Goal: Information Seeking & Learning: Learn about a topic

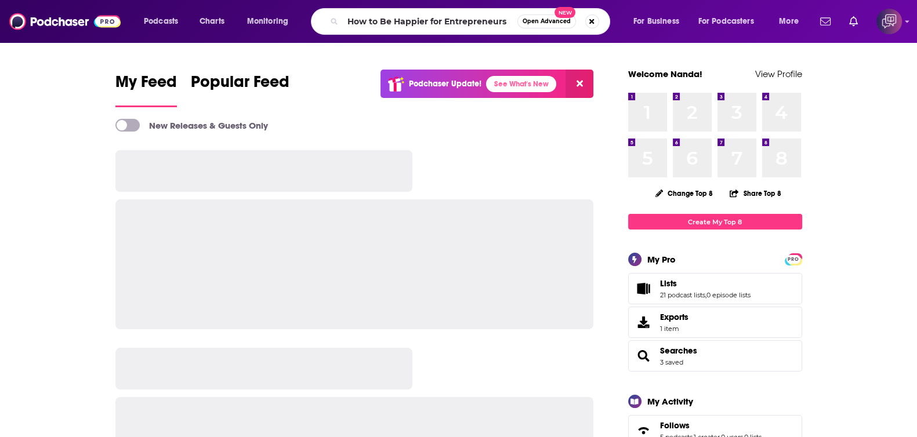
type input "How to Be Happier for Entrepreneurs"
click at [538, 17] on button "Open Advanced New" at bounding box center [546, 22] width 59 height 14
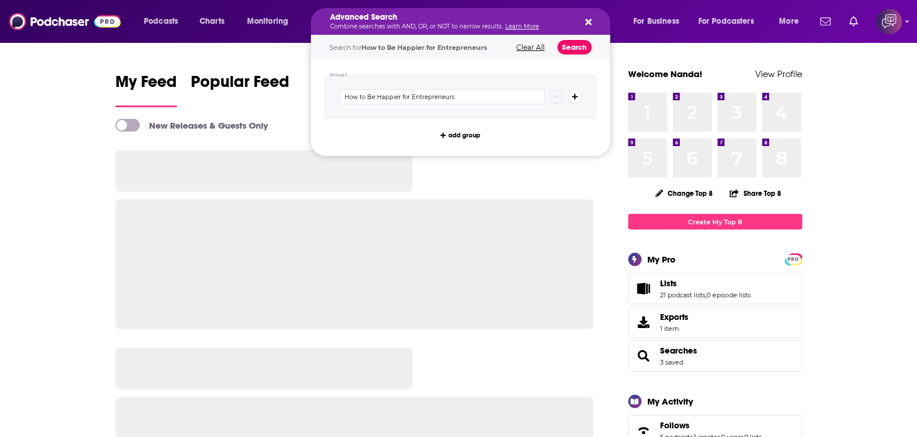
click at [577, 48] on button "Search" at bounding box center [575, 47] width 34 height 15
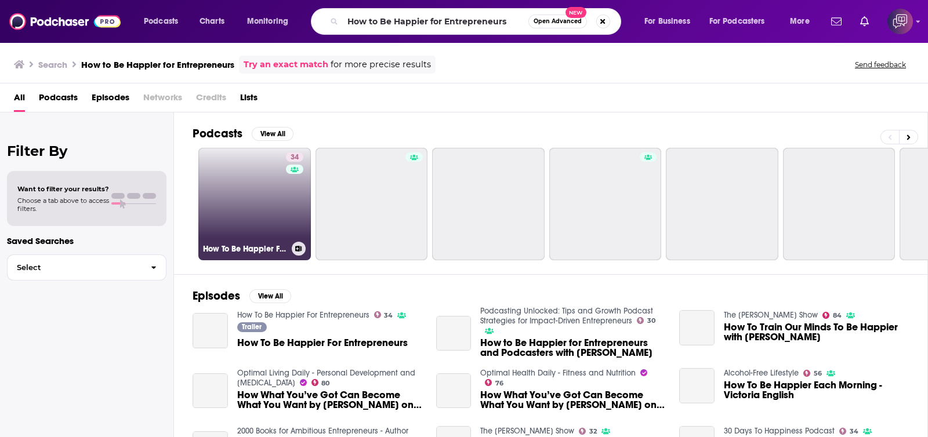
click at [283, 207] on link "34 How To Be Happier For Entrepreneurs" at bounding box center [254, 204] width 113 height 113
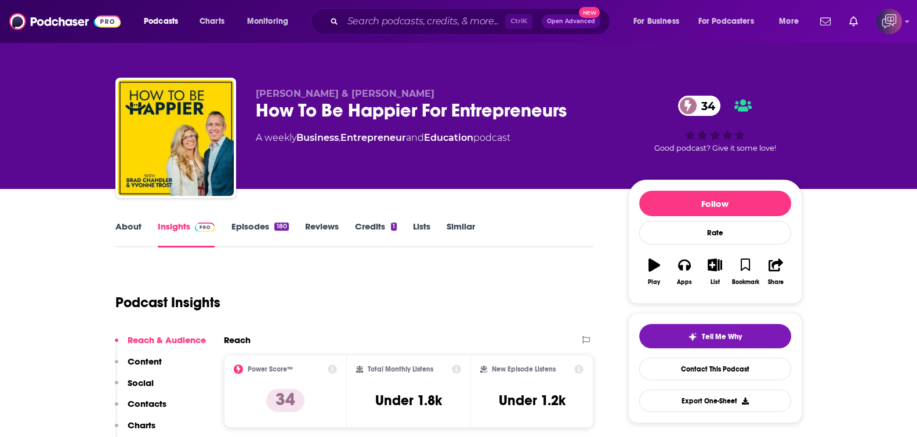
click at [128, 224] on link "About" at bounding box center [128, 234] width 26 height 27
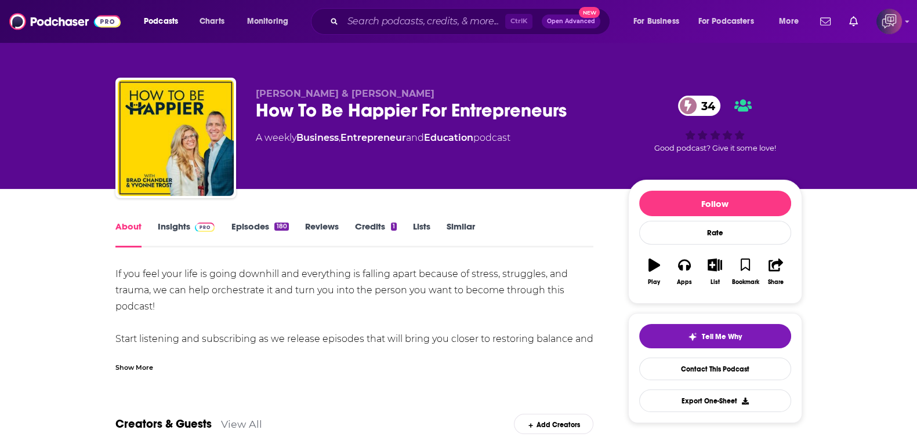
click at [143, 368] on div "Show More" at bounding box center [134, 366] width 38 height 11
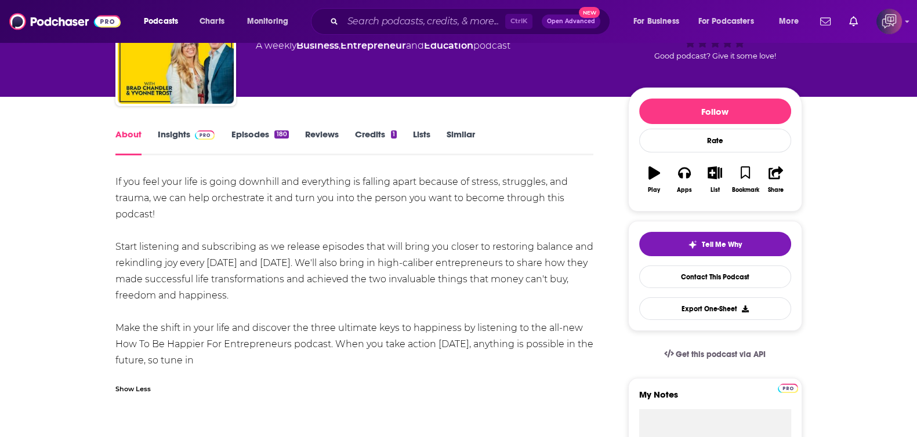
scroll to position [144, 0]
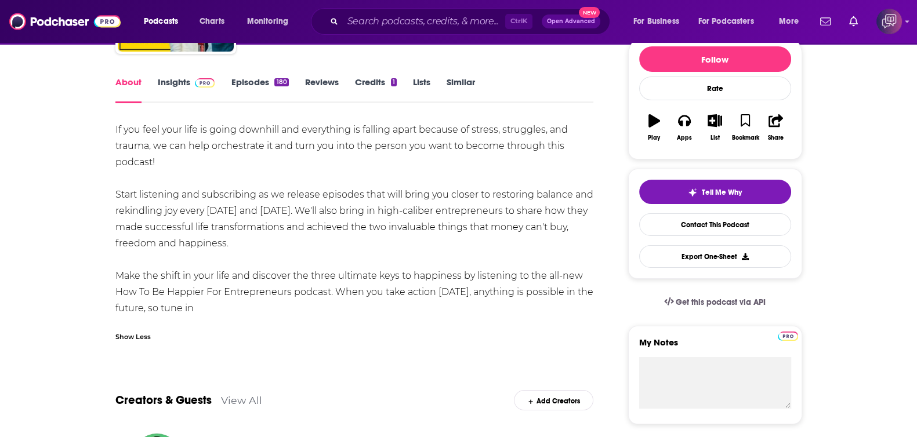
click at [183, 82] on link "Insights" at bounding box center [186, 90] width 57 height 27
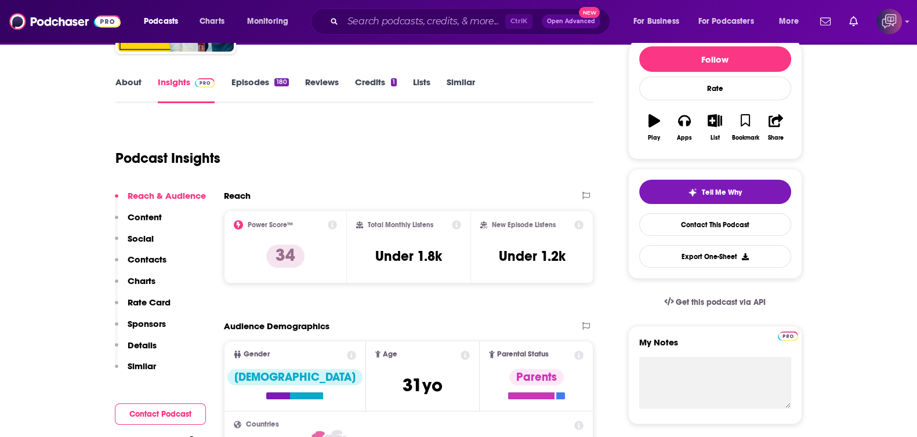
scroll to position [72, 0]
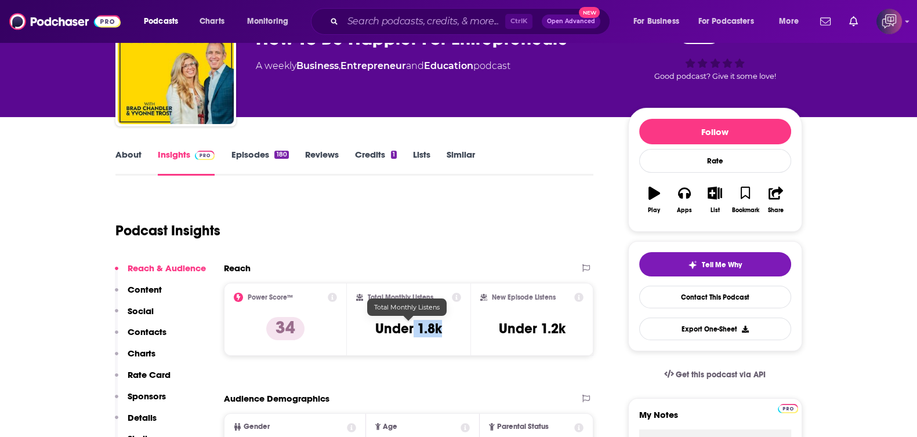
drag, startPoint x: 414, startPoint y: 324, endPoint x: 456, endPoint y: 330, distance: 42.7
click at [456, 330] on div "Total Monthly Listens Under 1.8k" at bounding box center [408, 319] width 105 height 53
click at [451, 330] on div "Total Monthly Listens Under 1.8k" at bounding box center [408, 319] width 105 height 53
drag, startPoint x: 453, startPoint y: 325, endPoint x: 418, endPoint y: 329, distance: 35.0
click at [418, 329] on div "Total Monthly Listens Under 1.8k" at bounding box center [408, 319] width 105 height 53
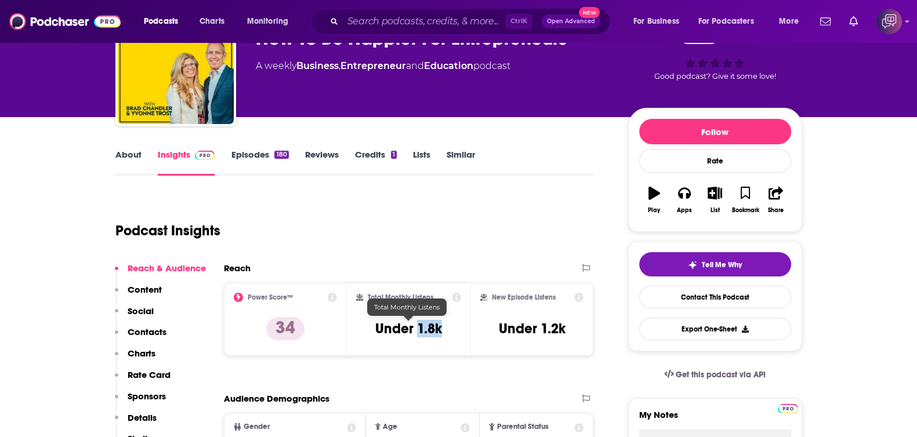
copy h3 "1.8k"
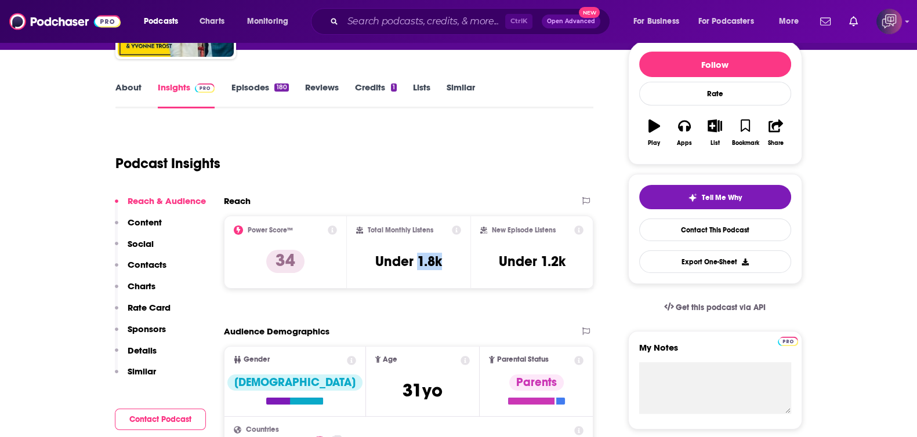
scroll to position [144, 0]
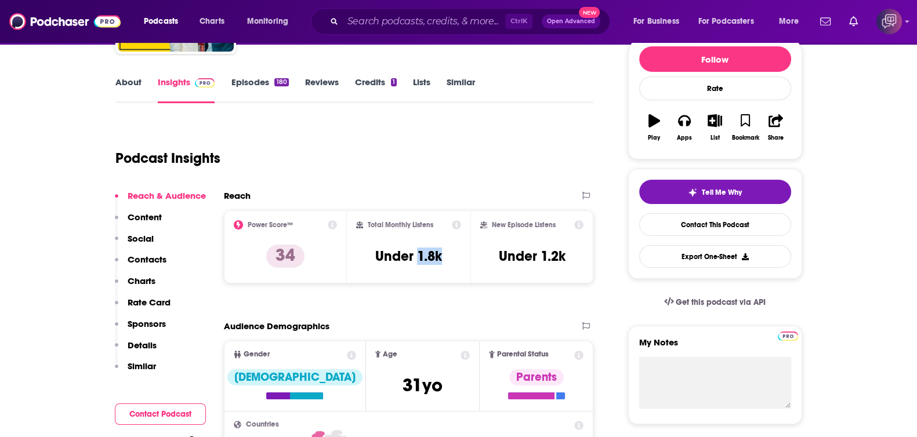
click at [426, 175] on div "Podcast Insights" at bounding box center [349, 151] width 469 height 59
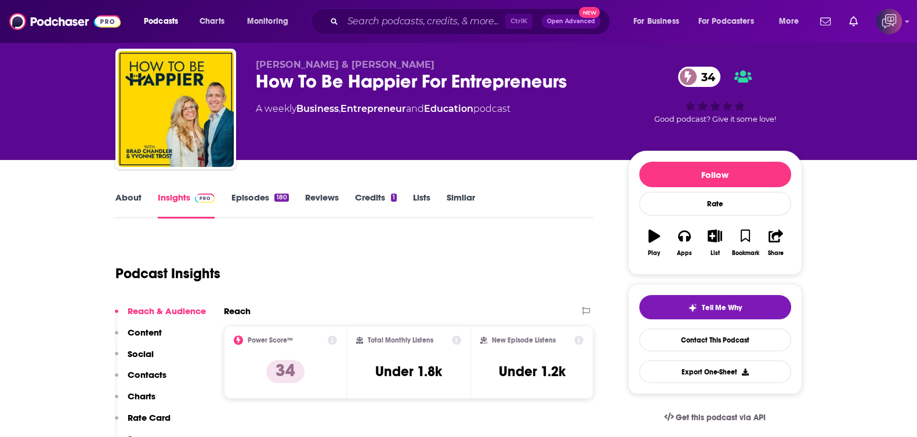
scroll to position [0, 0]
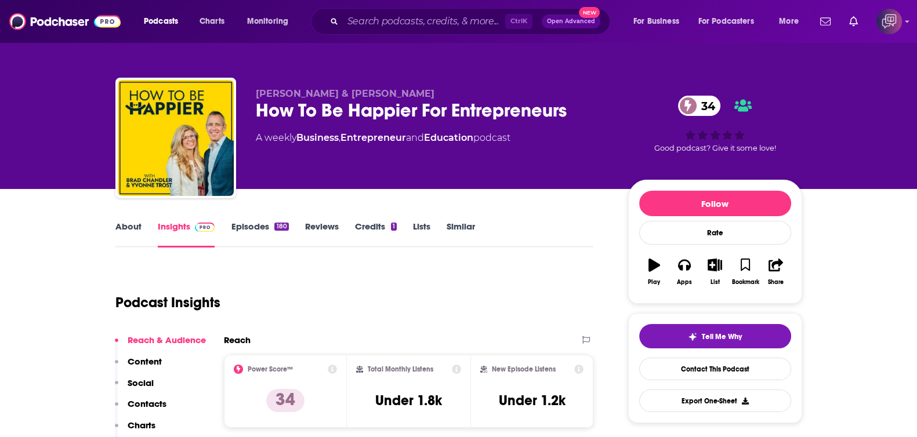
click at [421, 2] on div "Podcasts Charts Monitoring Ctrl K Open Advanced New For Business For Podcasters…" at bounding box center [458, 21] width 917 height 43
click at [418, 11] on div "Ctrl K Open Advanced New" at bounding box center [460, 21] width 299 height 27
click at [424, 19] on input "Search podcasts, credits, & more..." at bounding box center [424, 21] width 162 height 19
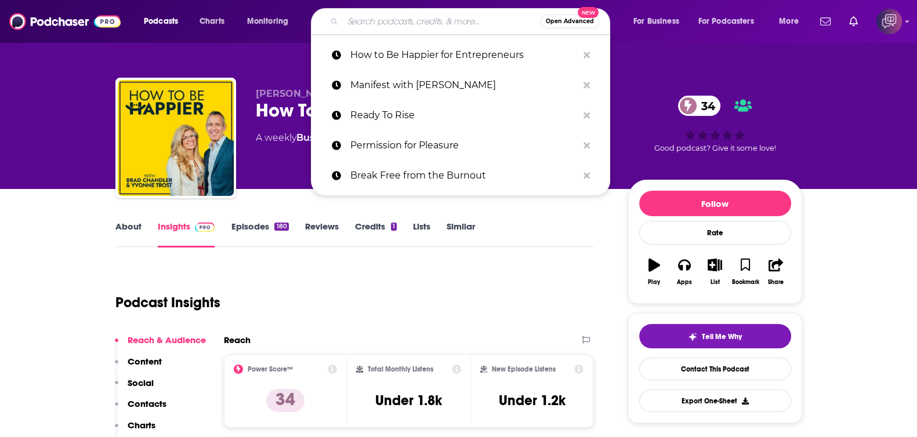
paste input "The Daily Mastermind"
type input "The Daily Mastermind"
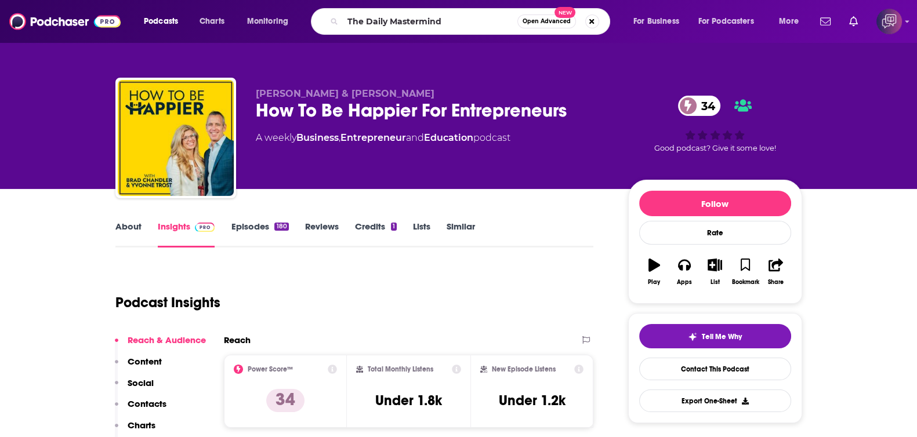
click at [542, 21] on span "Open Advanced" at bounding box center [547, 22] width 48 height 6
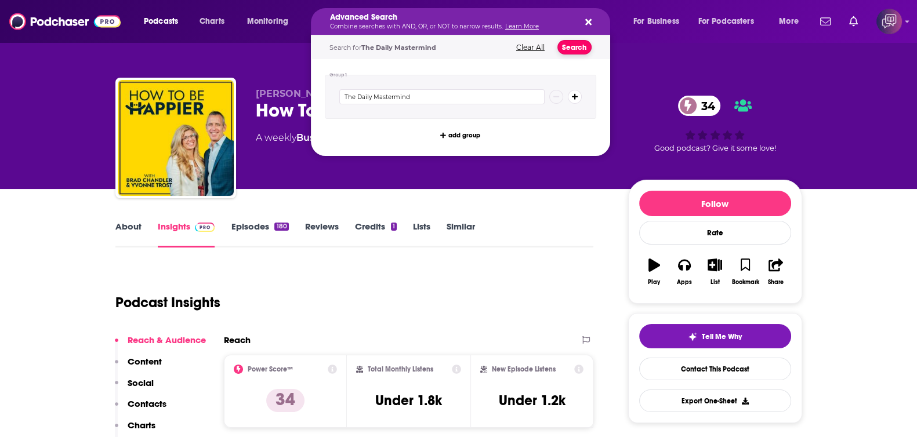
click at [577, 46] on button "Search" at bounding box center [575, 47] width 34 height 15
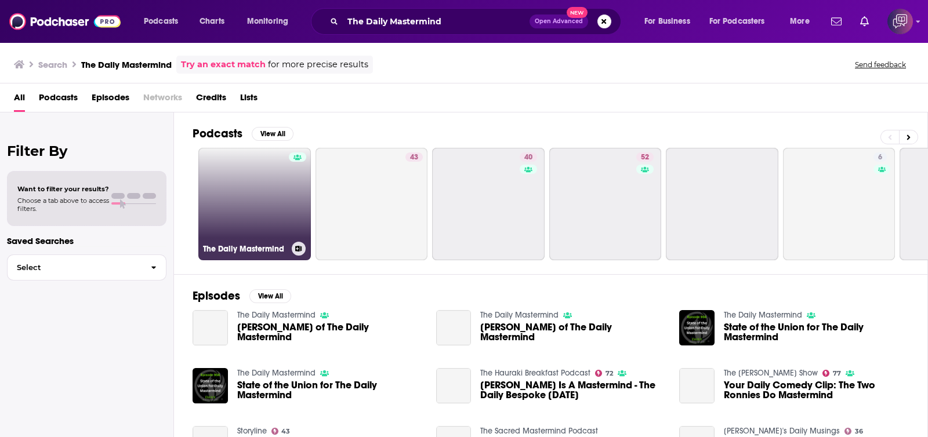
click at [262, 216] on link "The Daily Mastermind" at bounding box center [254, 204] width 113 height 113
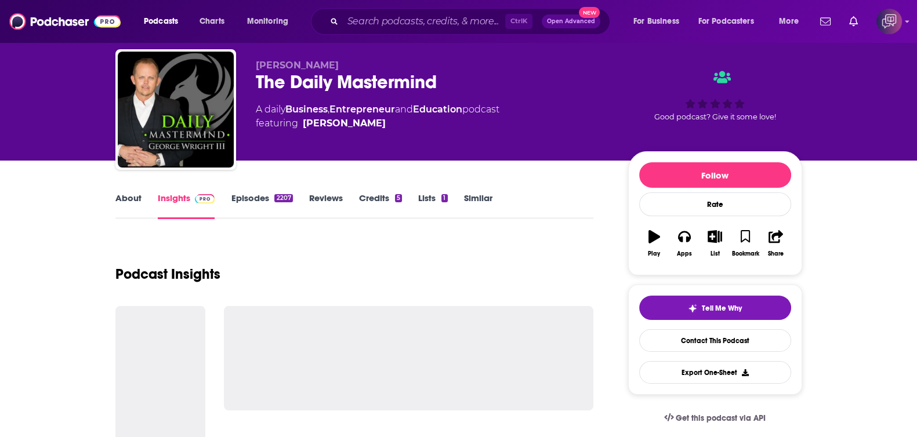
scroll to position [144, 0]
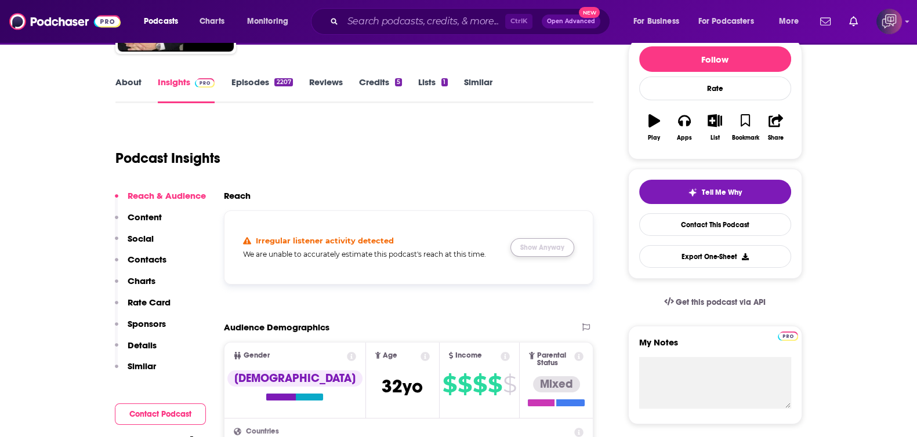
click at [545, 241] on button "Show Anyway" at bounding box center [543, 247] width 64 height 19
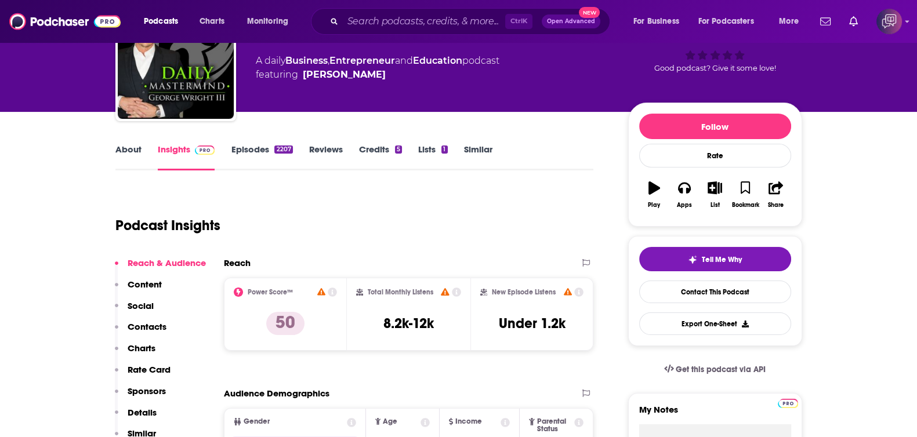
scroll to position [0, 0]
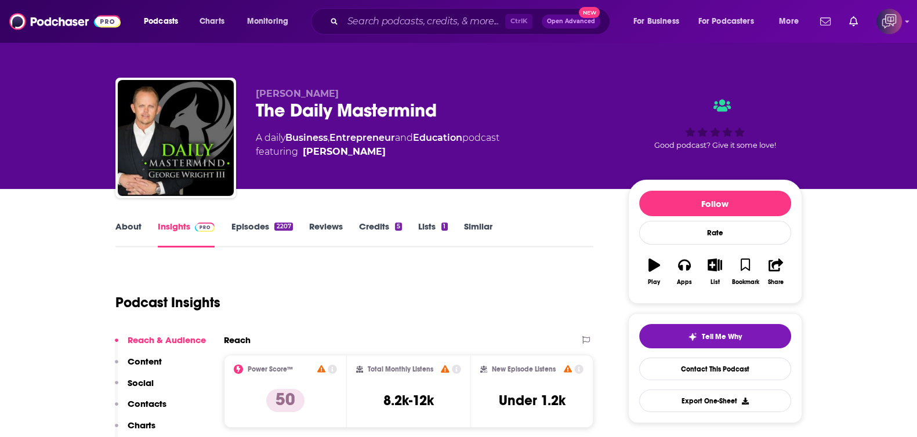
click at [137, 227] on link "About" at bounding box center [128, 234] width 26 height 27
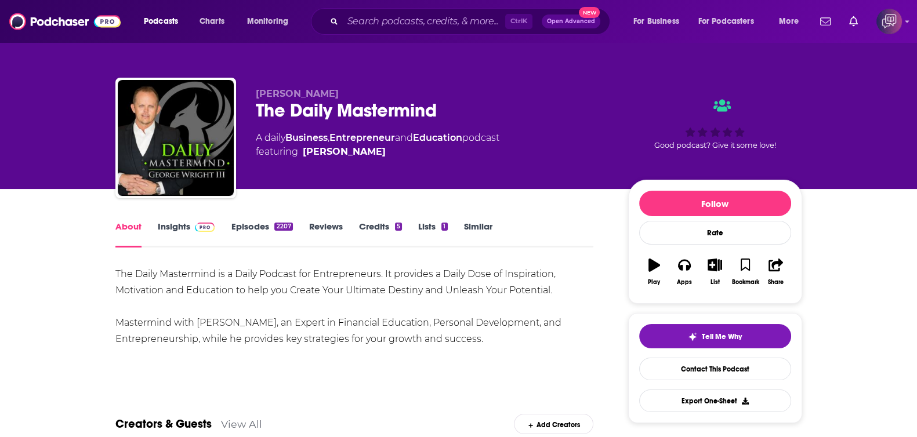
click at [200, 230] on img at bounding box center [205, 227] width 20 height 9
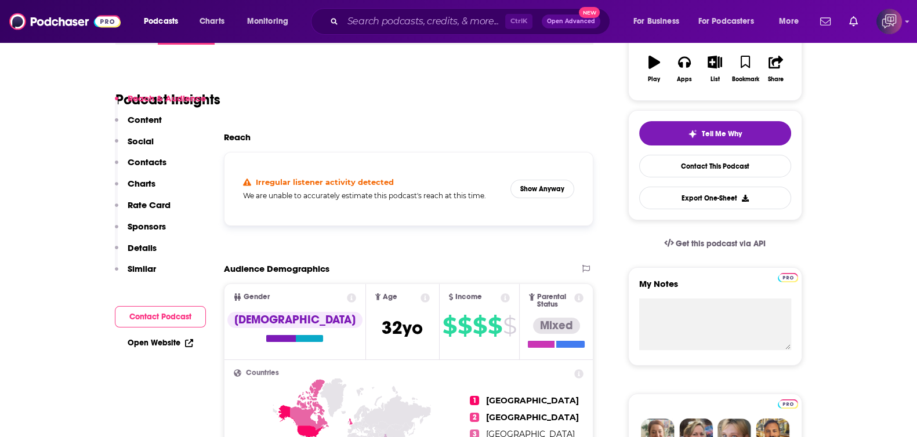
scroll to position [144, 0]
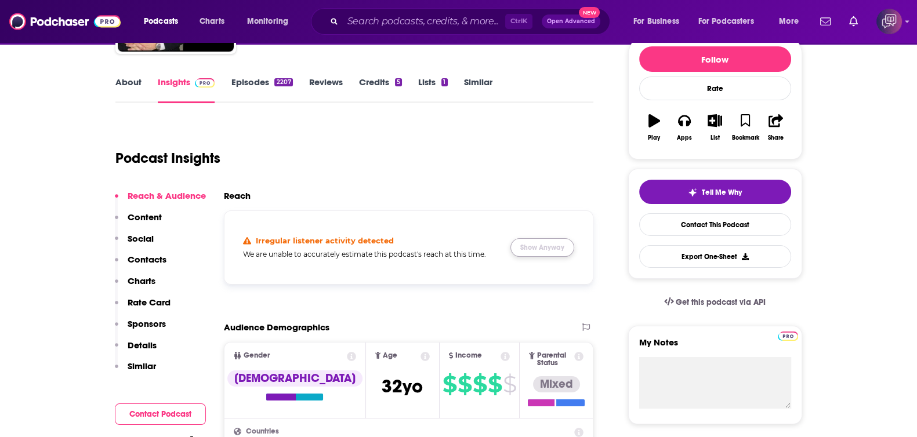
click at [542, 238] on button "Show Anyway" at bounding box center [543, 247] width 64 height 19
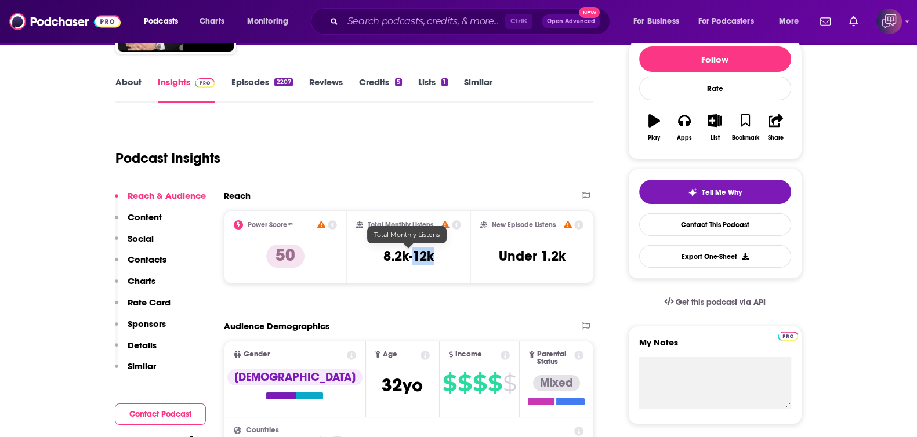
drag, startPoint x: 440, startPoint y: 258, endPoint x: 414, endPoint y: 257, distance: 25.5
click at [414, 257] on div "Total Monthly Listens 8.2k-12k" at bounding box center [408, 246] width 105 height 53
copy h3 "12k"
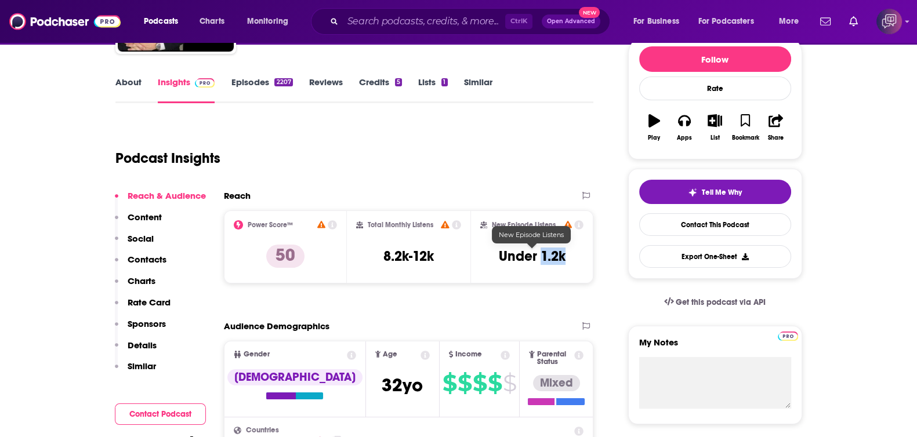
drag, startPoint x: 577, startPoint y: 249, endPoint x: 540, endPoint y: 252, distance: 36.6
click at [540, 252] on div "New Episode Listens Under 1.2k" at bounding box center [532, 246] width 104 height 53
copy h3 "1.2k"
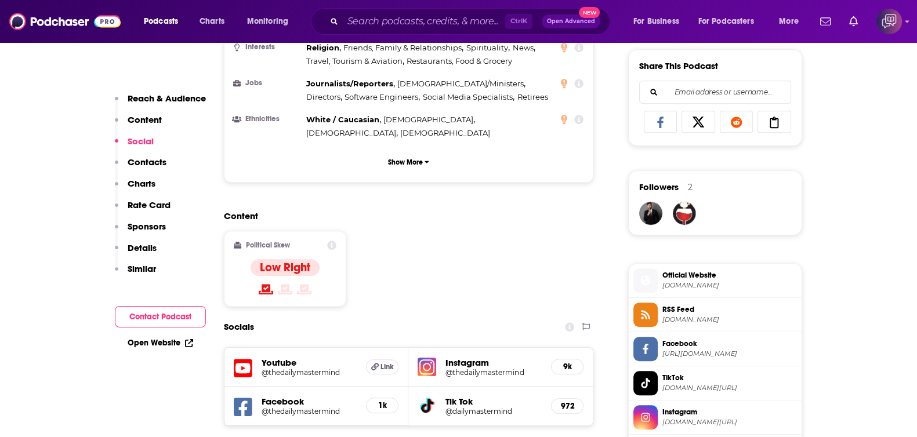
scroll to position [870, 0]
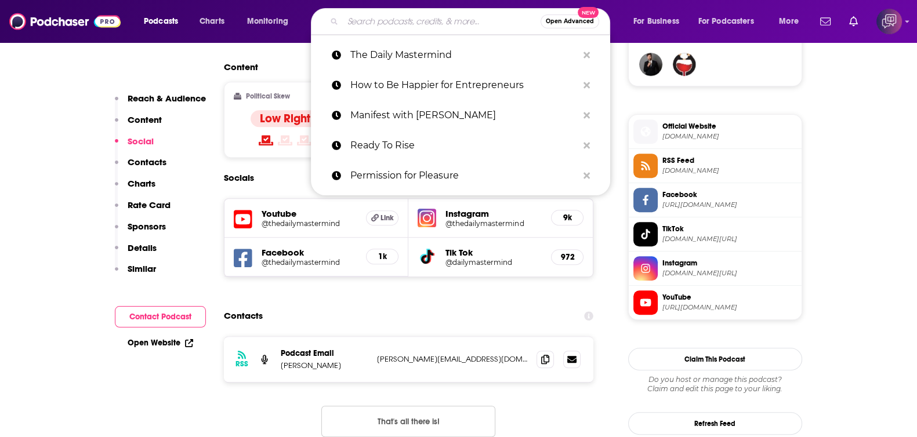
click at [380, 20] on input "Search podcasts, credits, & more..." at bounding box center [442, 21] width 198 height 19
paste input "Sales Gravy"
type input "Sales Gravy"
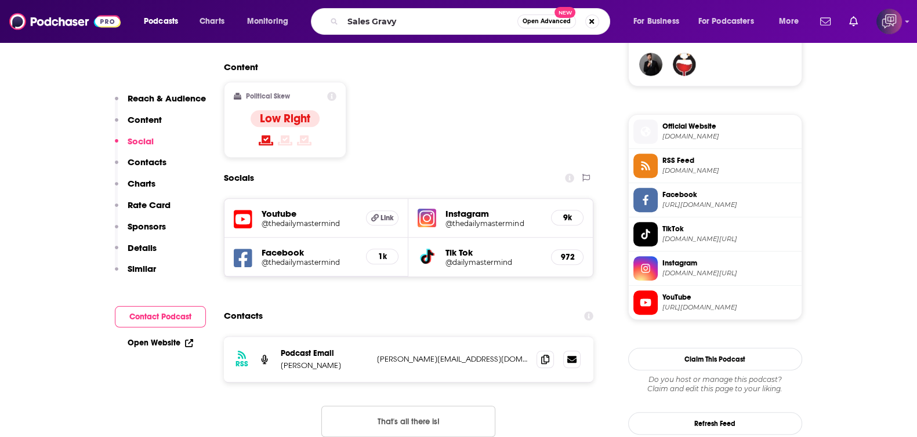
click at [530, 25] on button "Open Advanced New" at bounding box center [546, 22] width 59 height 14
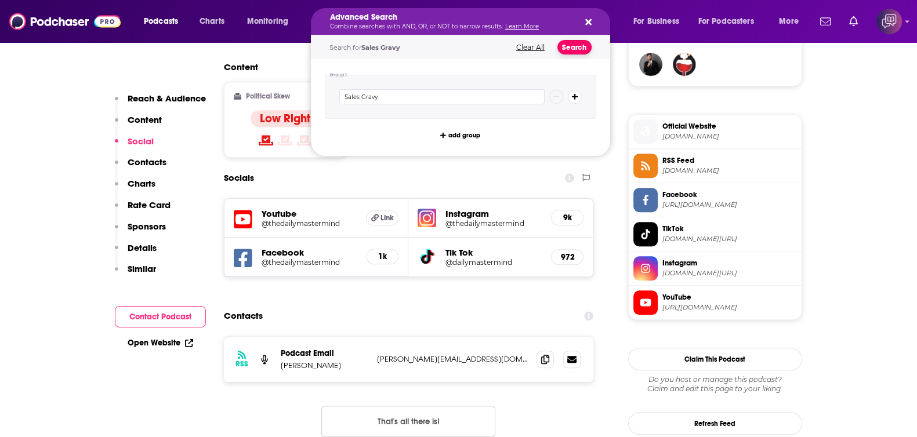
click at [564, 49] on button "Search" at bounding box center [575, 47] width 34 height 15
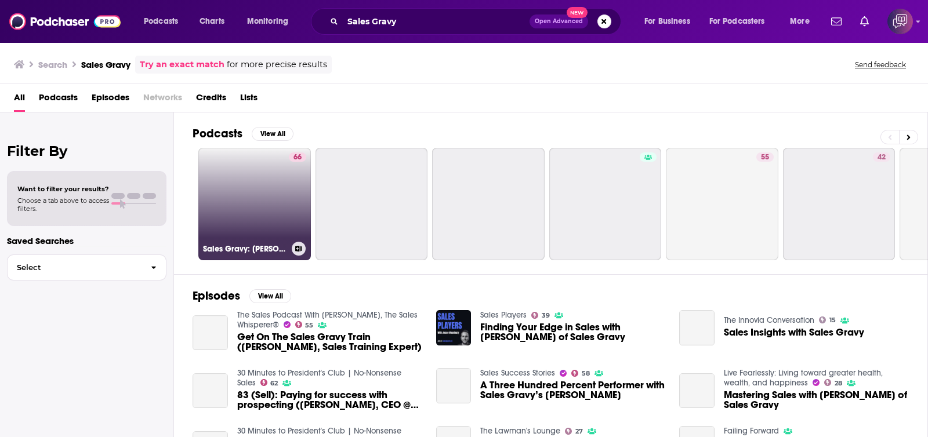
click at [259, 198] on link "66 Sales Gravy: [PERSON_NAME]" at bounding box center [254, 204] width 113 height 113
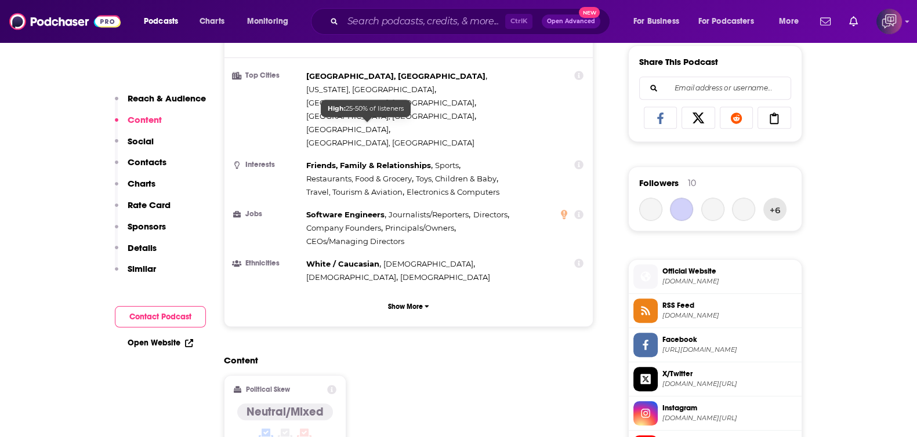
scroll to position [942, 0]
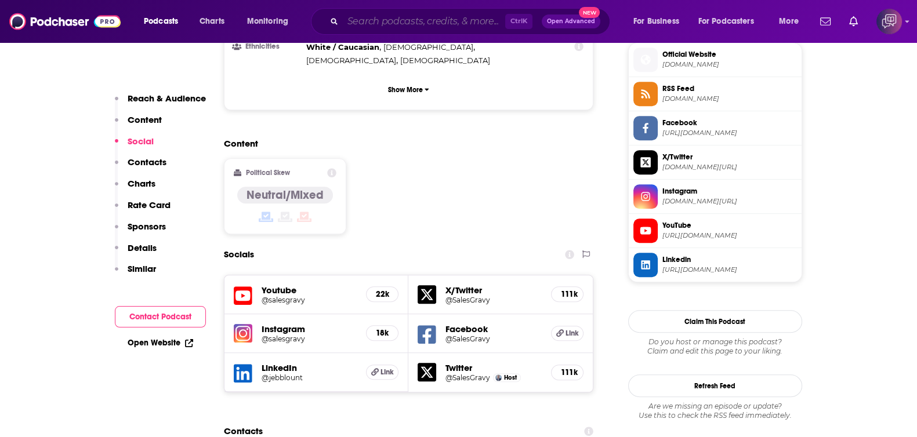
click at [409, 19] on input "Search podcasts, credits, & more..." at bounding box center [424, 21] width 162 height 19
paste input "We Fixed It. You're Welcome."
type input "We Fixed It. You're Welcome."
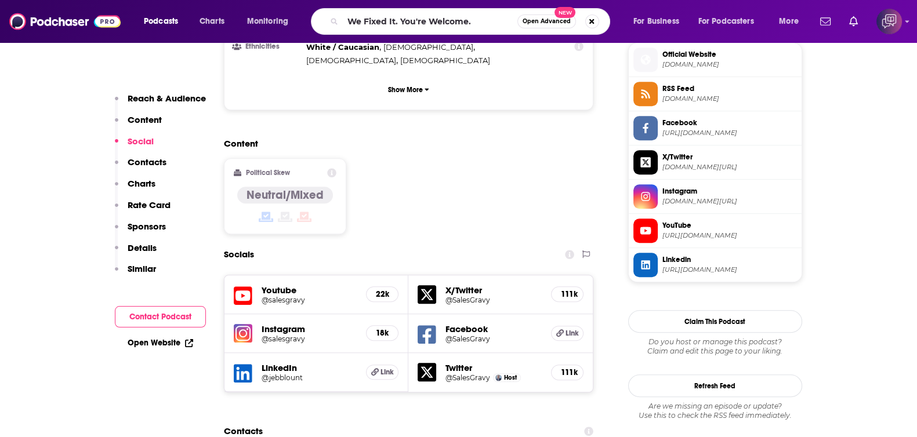
click at [548, 19] on span "Open Advanced" at bounding box center [547, 22] width 48 height 6
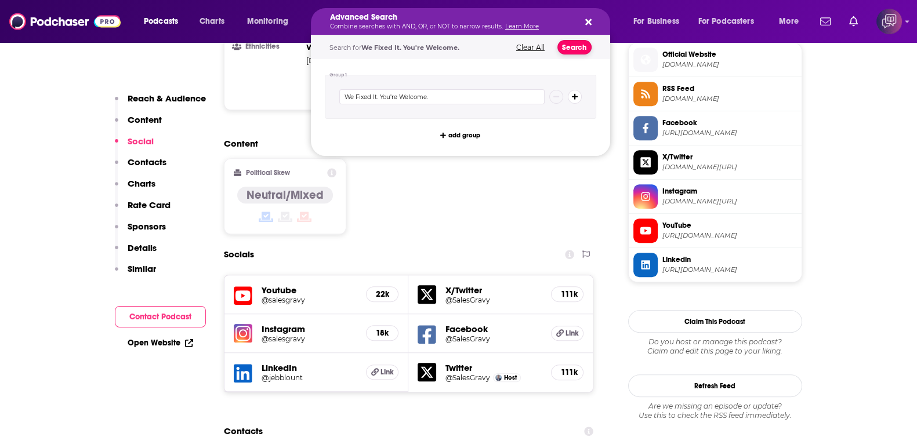
click at [581, 44] on button "Search" at bounding box center [575, 47] width 34 height 15
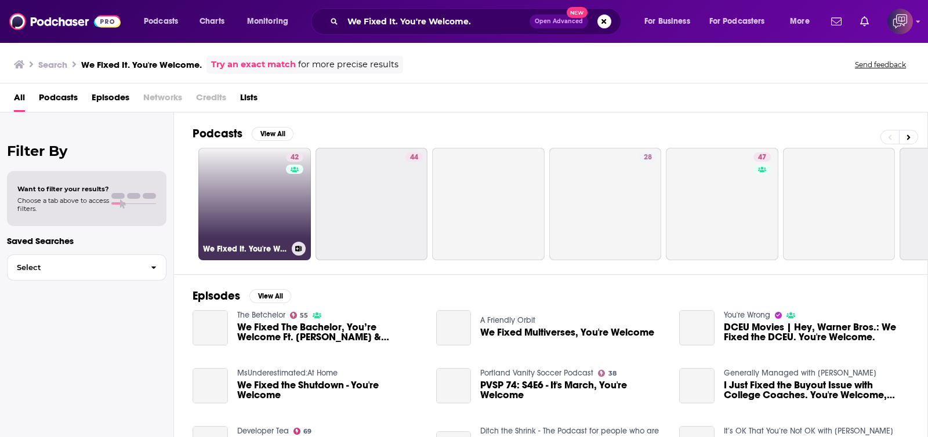
click at [234, 216] on link "42 We Fixed It. You're Welcome." at bounding box center [254, 204] width 113 height 113
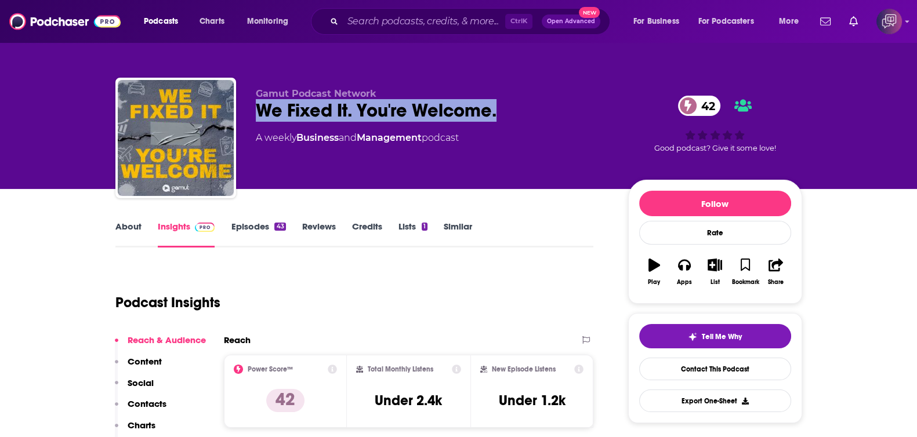
drag, startPoint x: 245, startPoint y: 108, endPoint x: 523, endPoint y: 105, distance: 277.3
click at [523, 105] on div "Gamut Podcast Network We Fixed It. You're Welcome. 42 A weekly Business and Man…" at bounding box center [458, 140] width 687 height 125
copy h2 "We Fixed It. You're Welcome."
click at [131, 224] on link "About" at bounding box center [128, 234] width 26 height 27
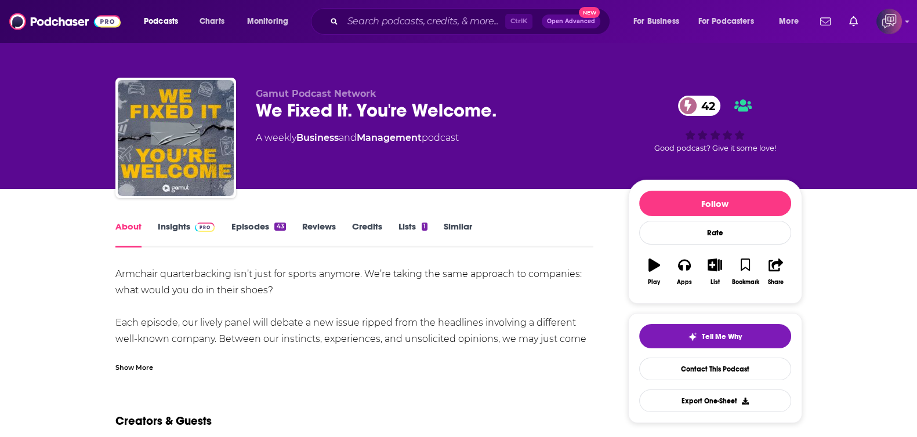
click at [152, 361] on div "Show More" at bounding box center [134, 366] width 38 height 11
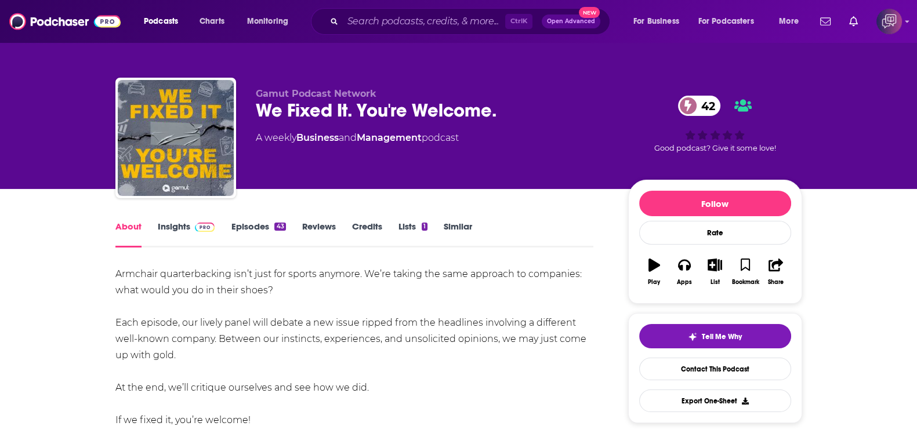
click at [169, 233] on link "Insights" at bounding box center [186, 234] width 57 height 27
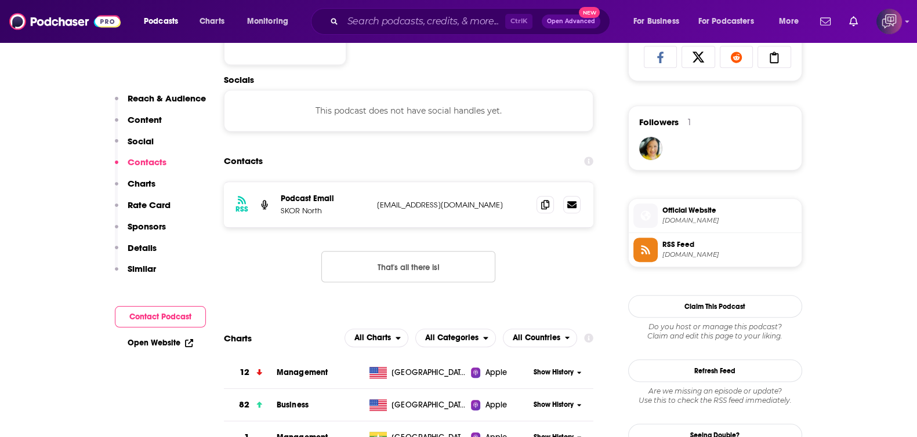
scroll to position [798, 0]
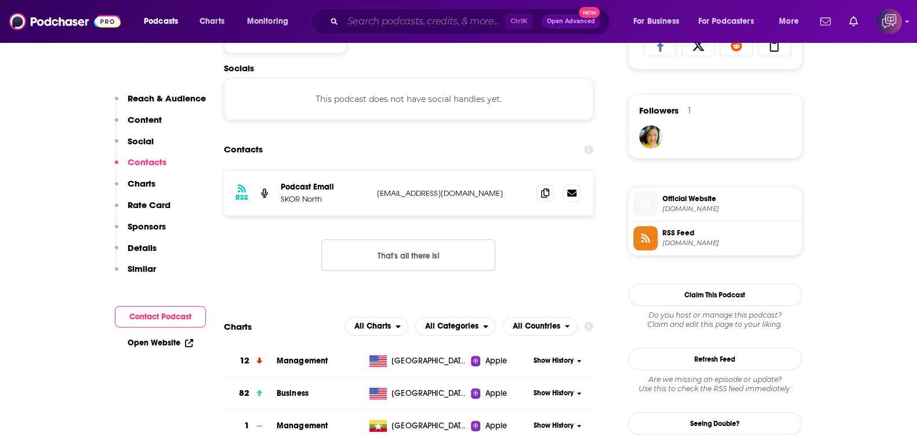
click at [395, 22] on input "Search podcasts, credits, & more..." at bounding box center [424, 21] width 162 height 19
paste input "On The Brink Podcast"
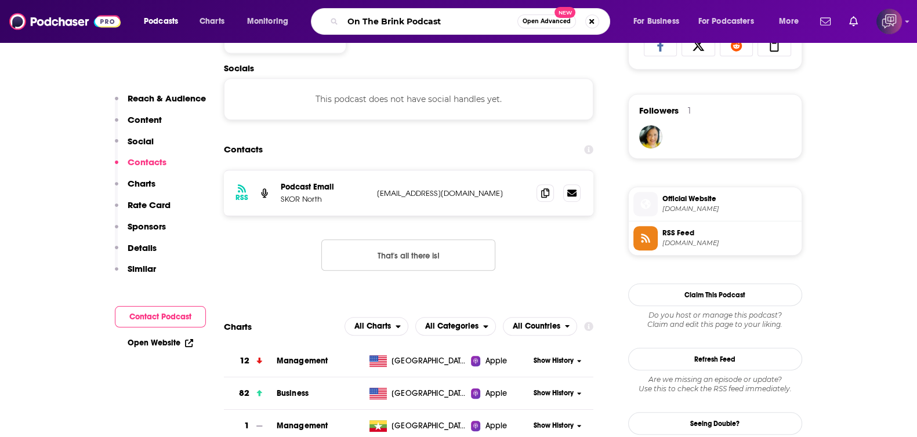
type input "On The Brink Podcast"
click at [548, 23] on span "Open Advanced" at bounding box center [547, 22] width 48 height 6
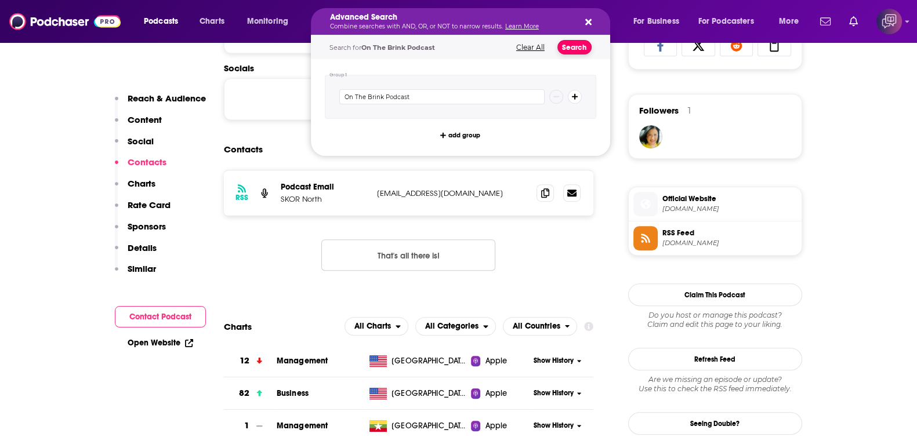
click at [565, 46] on button "Search" at bounding box center [575, 47] width 34 height 15
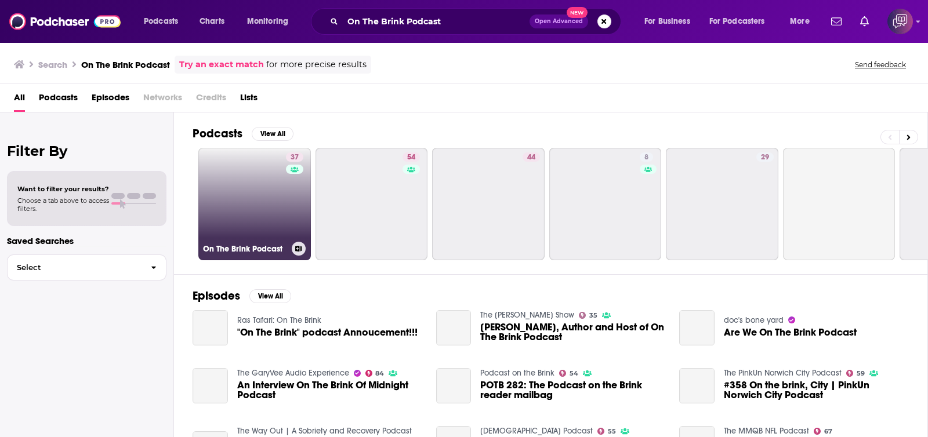
click at [234, 201] on link "37 On The Brink Podcast" at bounding box center [254, 204] width 113 height 113
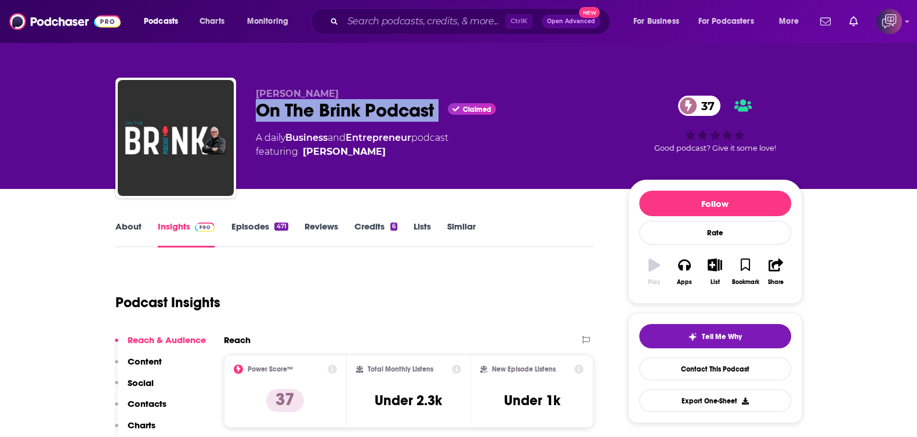
drag, startPoint x: 295, startPoint y: 111, endPoint x: 440, endPoint y: 108, distance: 145.6
click at [440, 108] on div "[PERSON_NAME] On The Brink Podcast Claimed 37 A daily Business and Entrepreneur…" at bounding box center [458, 140] width 687 height 125
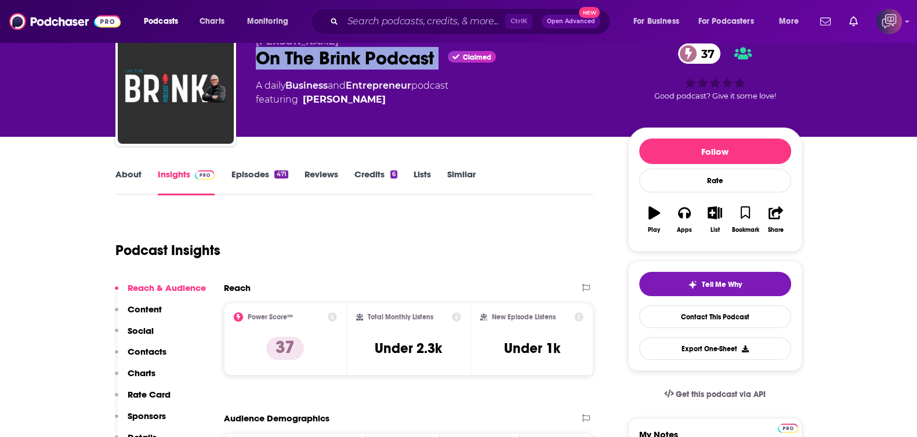
scroll to position [72, 0]
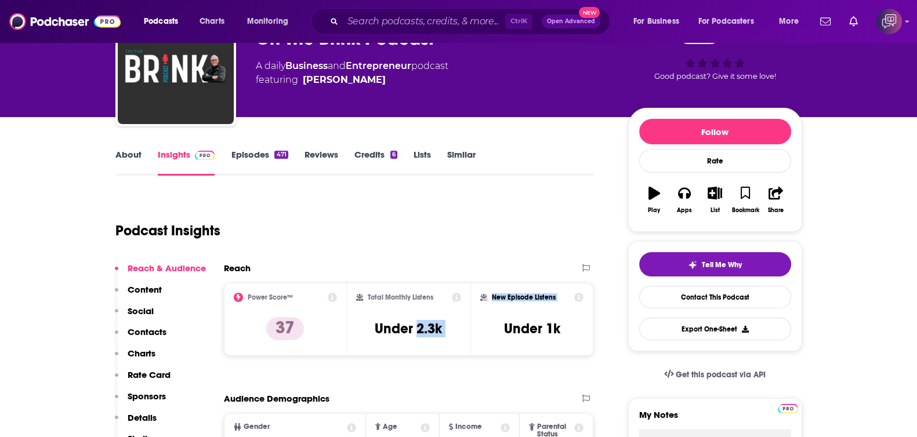
drag, startPoint x: 417, startPoint y: 324, endPoint x: 491, endPoint y: 324, distance: 74.3
click at [491, 324] on div "Power Score™ 37 Total Monthly Listens Under 2.3k New Episode Listens Under 1k" at bounding box center [409, 319] width 370 height 73
click at [445, 328] on div "Total Monthly Listens Under 2.3k" at bounding box center [408, 319] width 105 height 53
drag, startPoint x: 448, startPoint y: 326, endPoint x: 417, endPoint y: 324, distance: 31.4
click at [417, 324] on div "Total Monthly Listens Under 2.3k" at bounding box center [408, 319] width 105 height 53
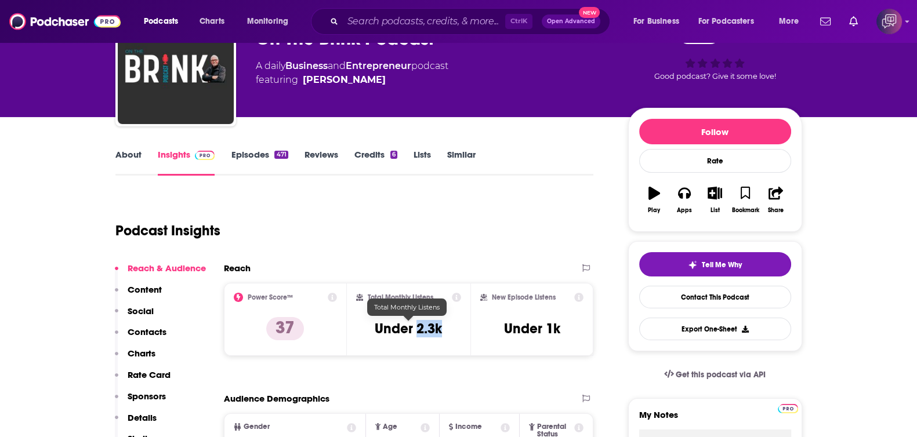
copy h3 "2.3k"
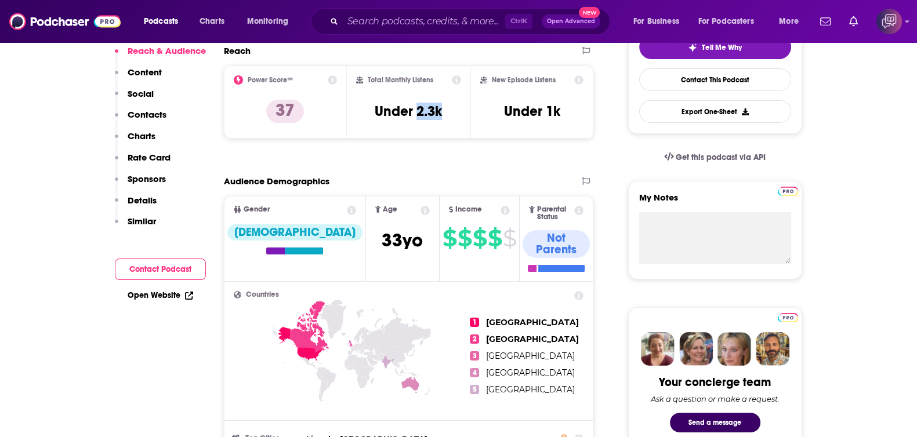
scroll to position [0, 0]
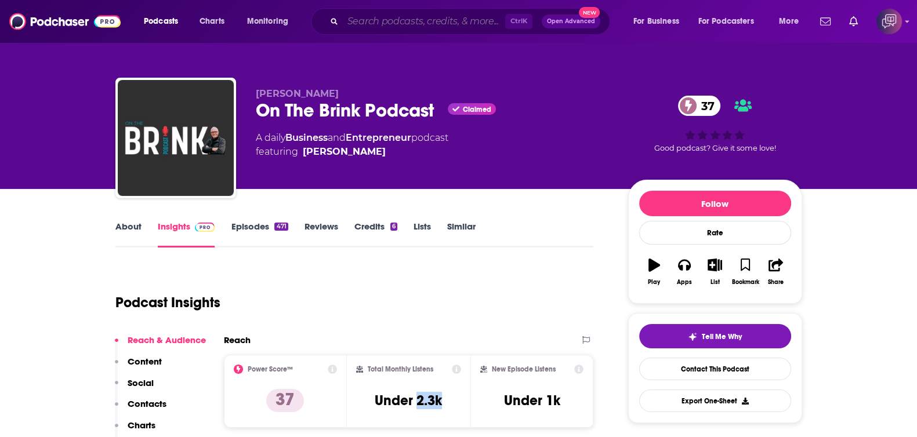
click at [407, 24] on input "Search podcasts, credits, & more..." at bounding box center [424, 21] width 162 height 19
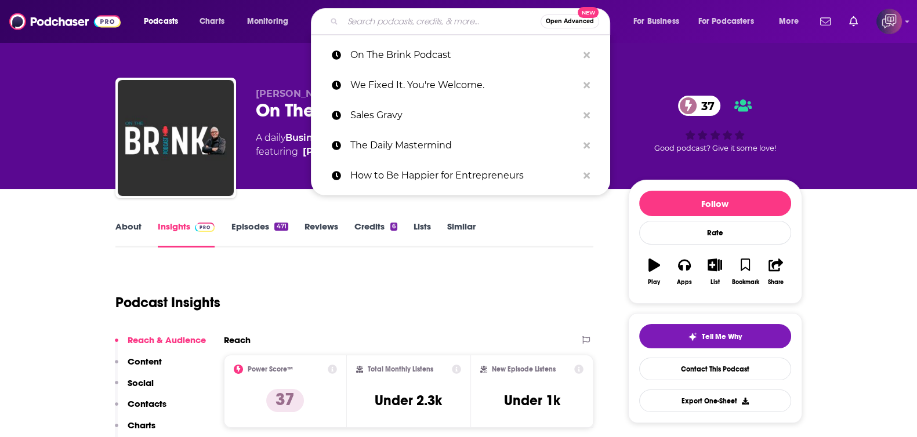
paste input "[PERSON_NAME] Makes Money"
type input "[PERSON_NAME] Makes Money"
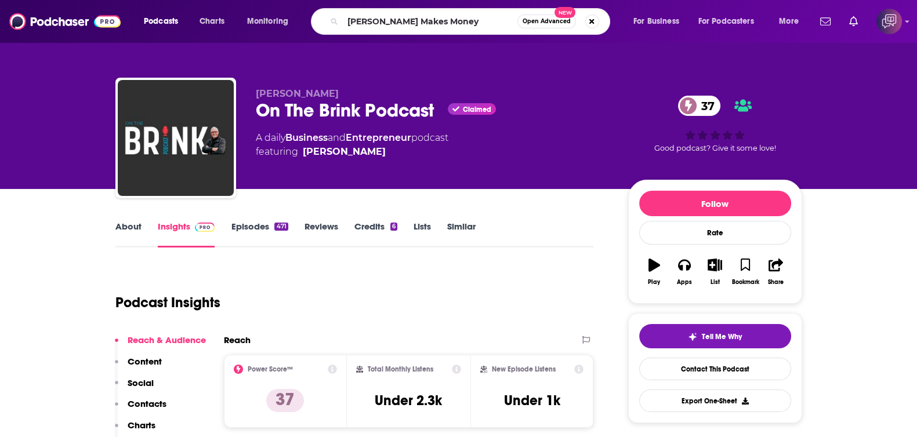
click at [539, 20] on span "Open Advanced" at bounding box center [547, 22] width 48 height 6
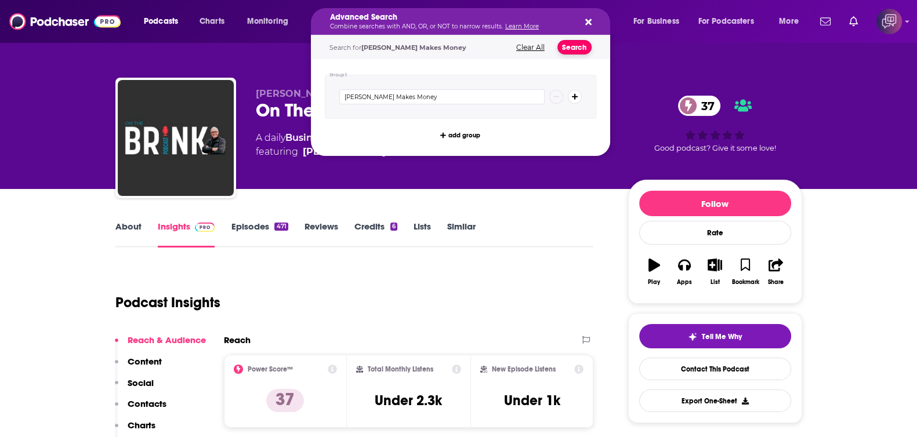
click at [576, 44] on button "Search" at bounding box center [575, 47] width 34 height 15
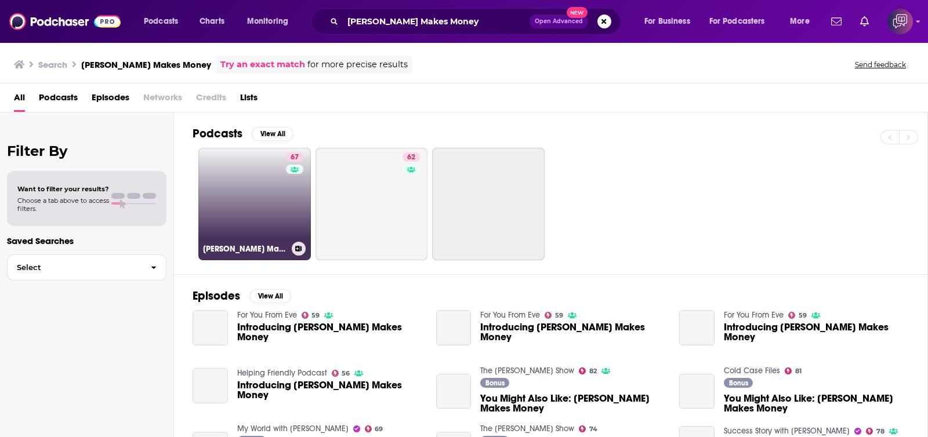
click at [248, 209] on link "67 [PERSON_NAME] Makes Money" at bounding box center [254, 204] width 113 height 113
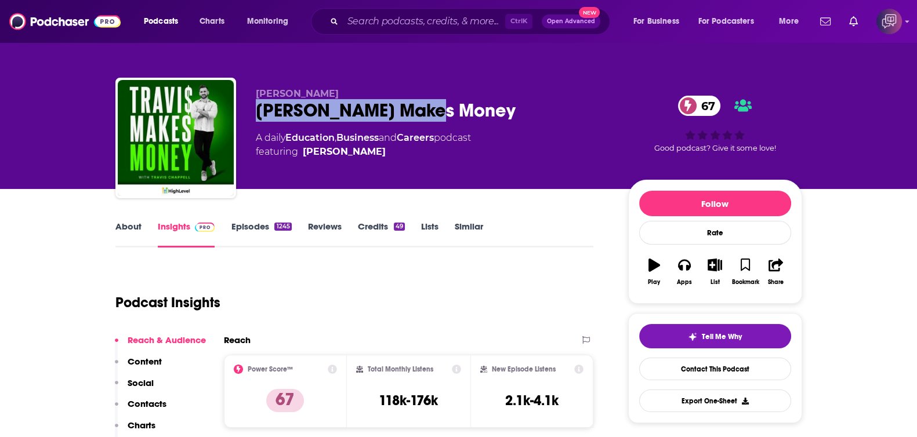
drag, startPoint x: 257, startPoint y: 113, endPoint x: 477, endPoint y: 117, distance: 219.9
click at [477, 117] on div "[PERSON_NAME] Makes Money 67" at bounding box center [433, 110] width 354 height 23
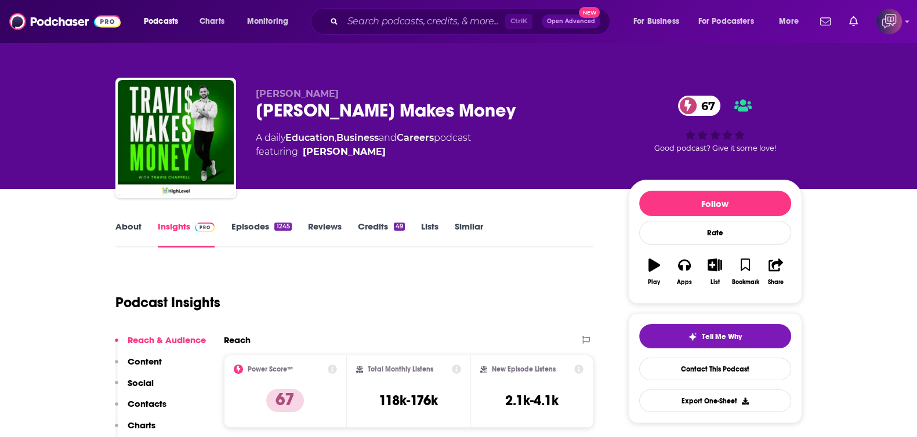
click at [497, 67] on div "[PERSON_NAME] [PERSON_NAME] Makes Money 67 A daily Education , Business and Car…" at bounding box center [459, 126] width 704 height 125
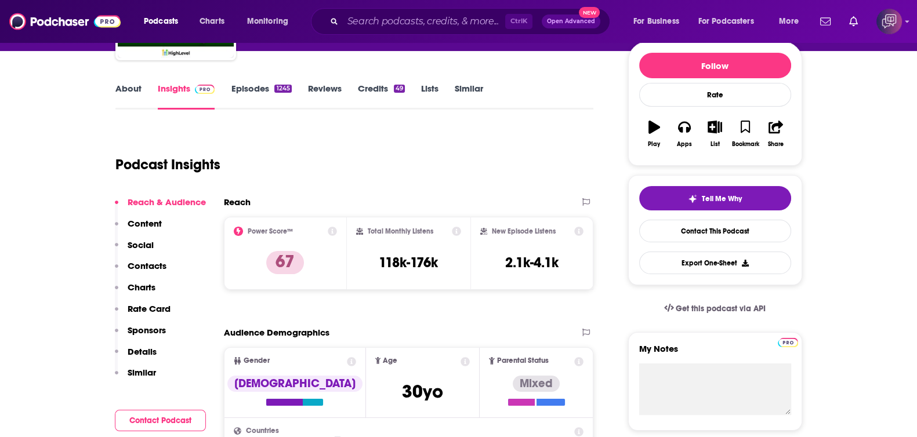
scroll to position [144, 0]
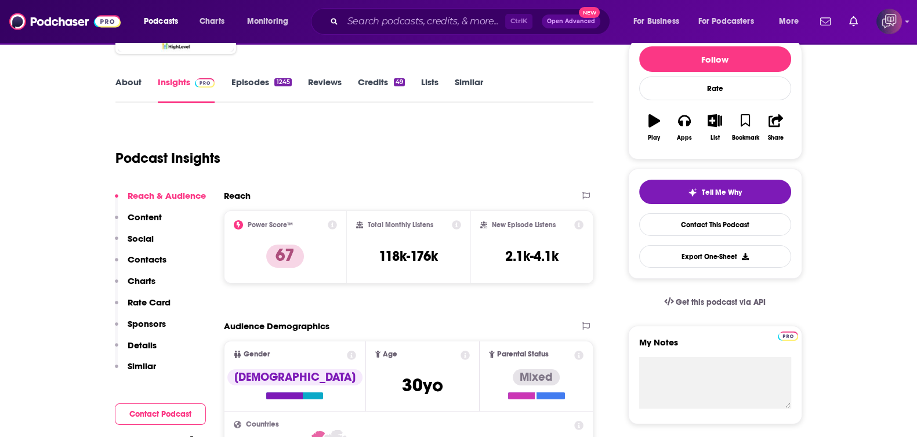
click at [443, 253] on div "Total Monthly Listens 118k-176k" at bounding box center [408, 246] width 105 height 53
drag, startPoint x: 451, startPoint y: 256, endPoint x: 410, endPoint y: 258, distance: 41.2
click at [410, 258] on div "Total Monthly Listens 118k-176k" at bounding box center [408, 246] width 105 height 53
copy h3 "176k"
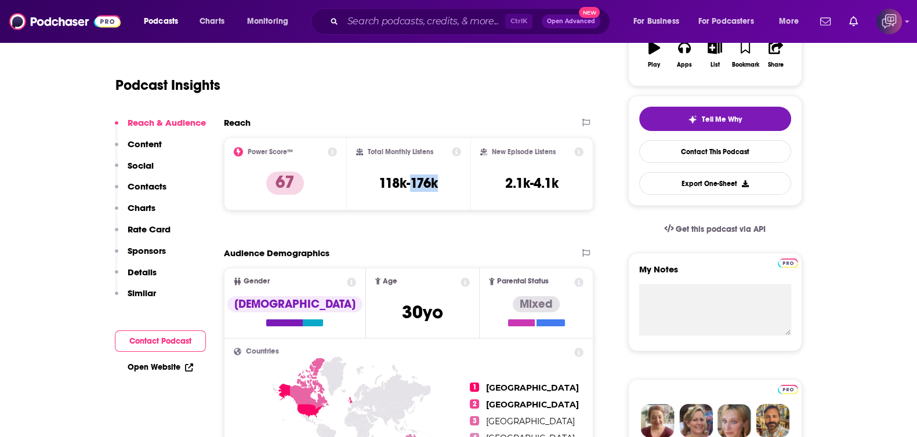
scroll to position [0, 0]
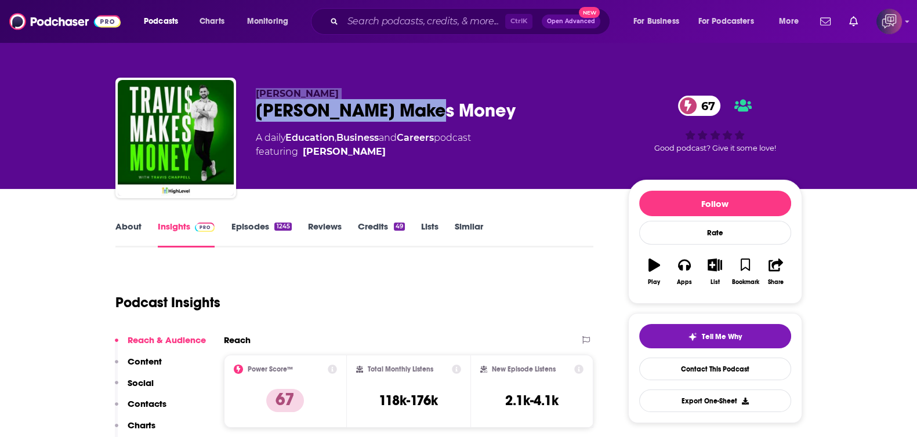
drag, startPoint x: 253, startPoint y: 85, endPoint x: 467, endPoint y: 114, distance: 216.0
click at [467, 114] on div "[PERSON_NAME] [PERSON_NAME] Makes Money 67 A daily Education , Business and Car…" at bounding box center [458, 140] width 687 height 125
copy div "[PERSON_NAME] [PERSON_NAME] Makes Money"
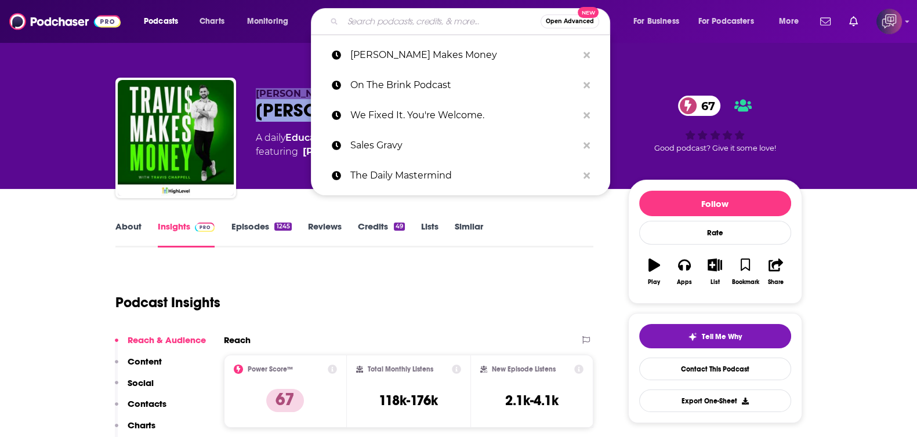
click at [432, 19] on input "Search podcasts, credits, & more..." at bounding box center [442, 21] width 198 height 19
paste input "Marketing Over Coffee Marketing Podcast"
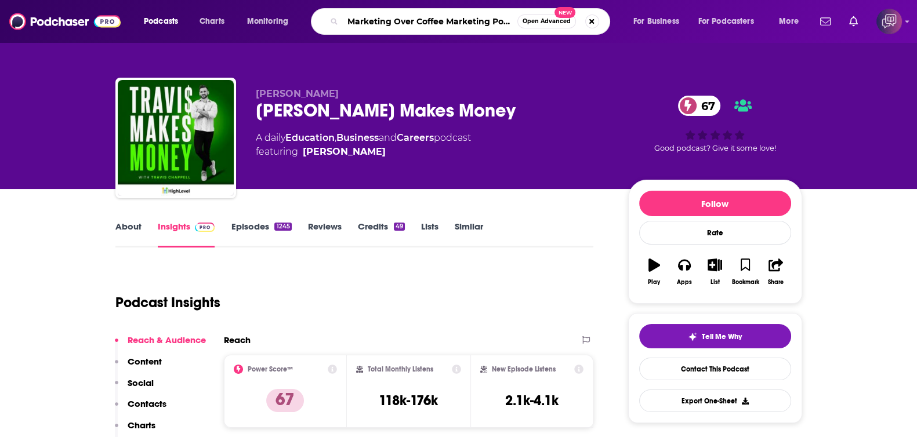
scroll to position [0, 15]
type input "Marketing Over Coffee Marketing Podcast"
click at [547, 23] on span "Open Advanced" at bounding box center [547, 22] width 48 height 6
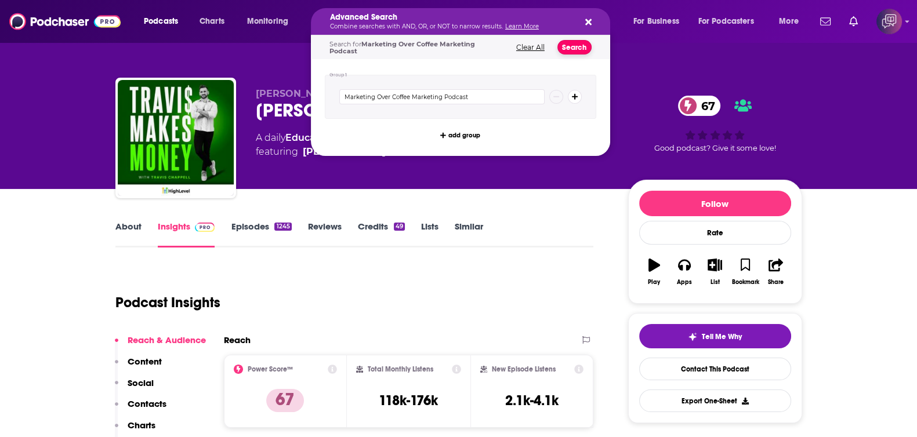
click at [584, 46] on button "Search" at bounding box center [575, 47] width 34 height 15
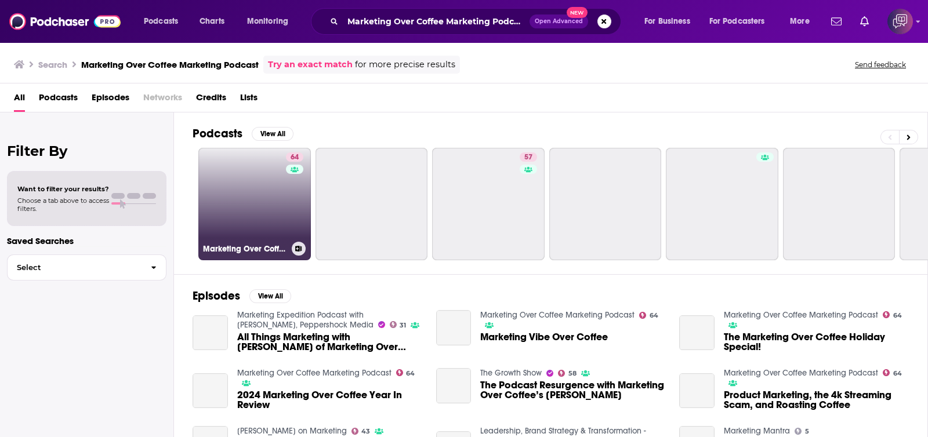
click at [268, 234] on link "64 Marketing Over Coffee Marketing Podcast" at bounding box center [254, 204] width 113 height 113
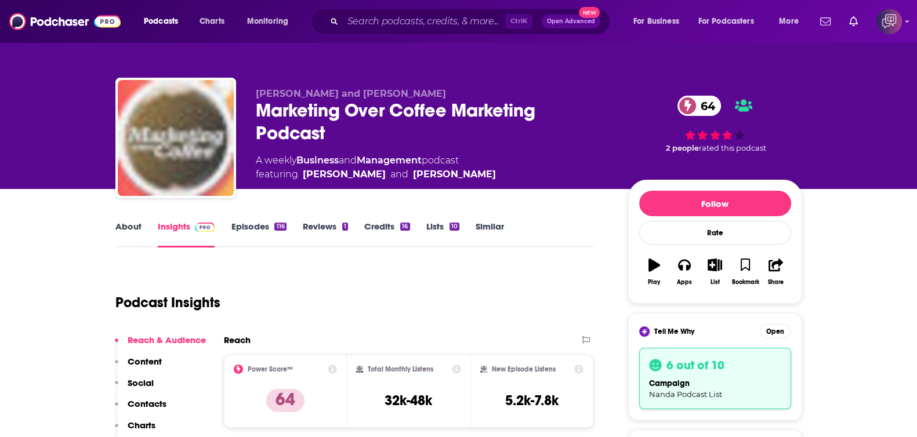
click at [162, 169] on img "Marketing Over Coffee Marketing Podcast" at bounding box center [176, 138] width 116 height 116
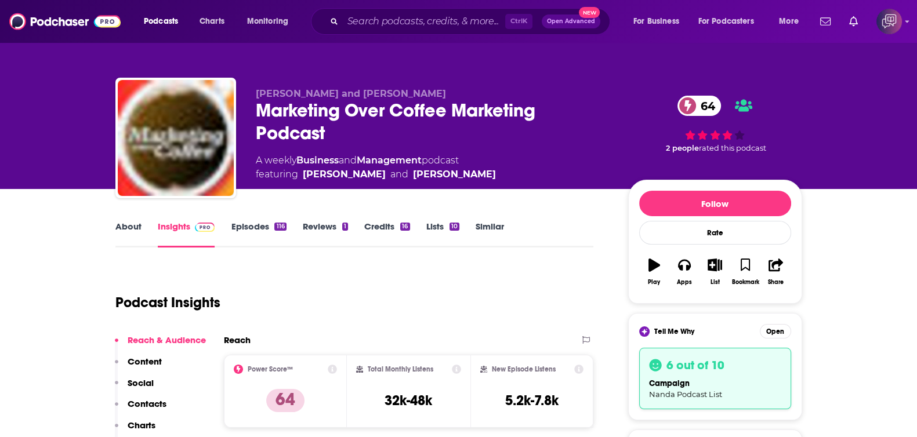
click at [137, 233] on link "About" at bounding box center [128, 234] width 26 height 27
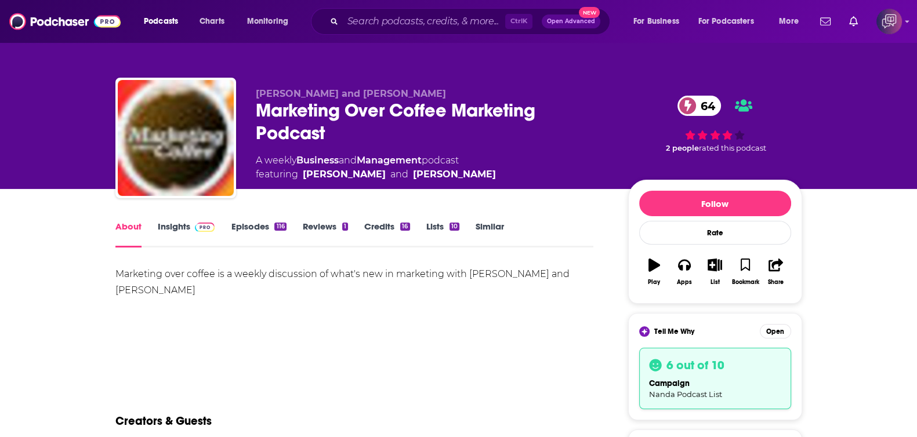
click at [178, 230] on link "Insights" at bounding box center [186, 234] width 57 height 27
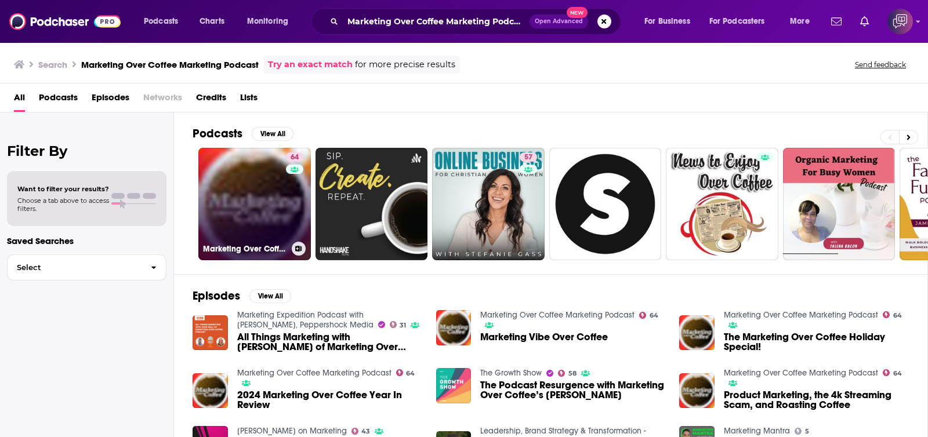
click at [258, 193] on link "64 Marketing Over Coffee Marketing Podcast" at bounding box center [254, 204] width 113 height 113
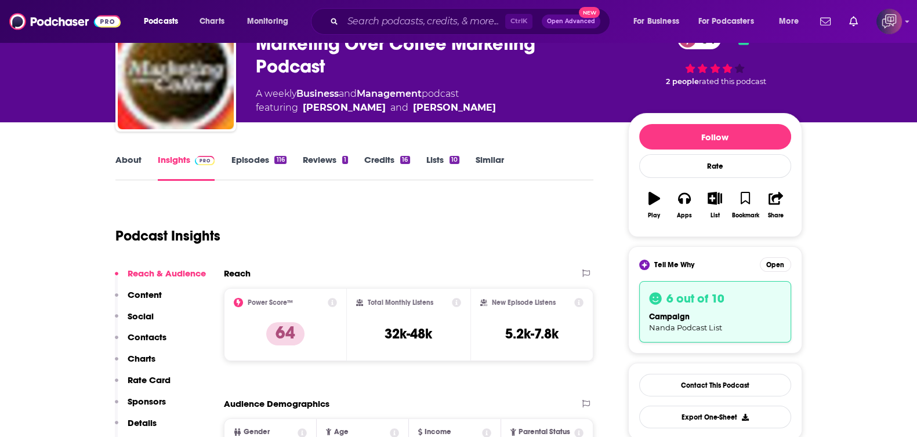
scroll to position [72, 0]
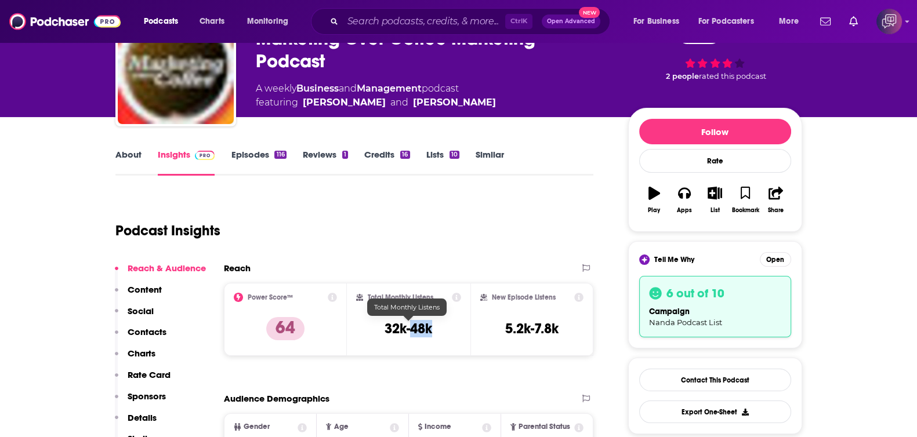
drag, startPoint x: 436, startPoint y: 327, endPoint x: 412, endPoint y: 326, distance: 24.4
click at [412, 326] on div "Total Monthly Listens 32k-48k" at bounding box center [408, 319] width 105 height 53
copy h3 "48k"
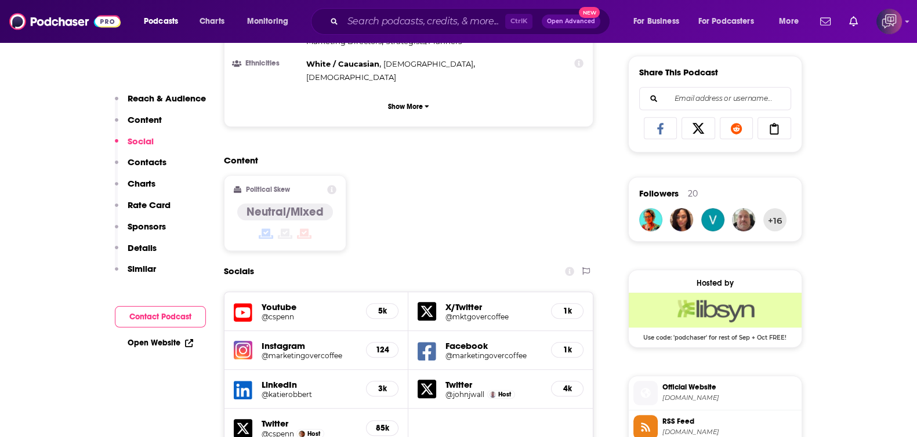
scroll to position [870, 0]
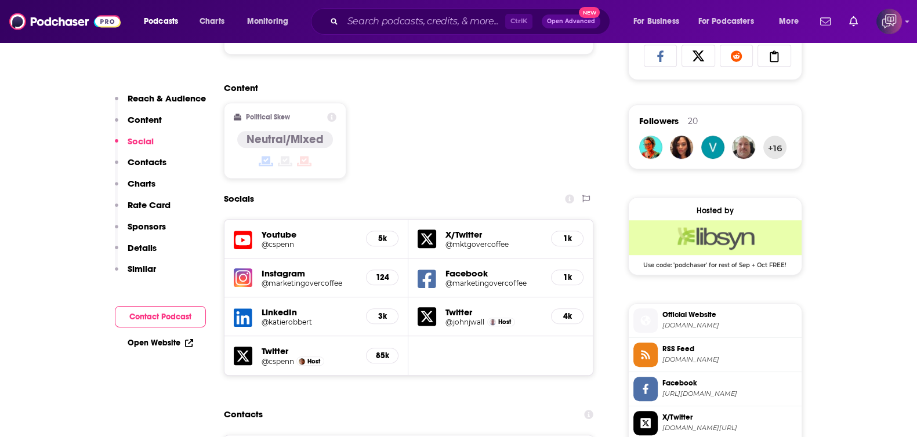
drag, startPoint x: 285, startPoint y: 291, endPoint x: 280, endPoint y: 296, distance: 7.4
click at [281, 336] on div "Twitter @cspenn Host 85k" at bounding box center [317, 355] width 184 height 39
drag, startPoint x: 471, startPoint y: 184, endPoint x: 453, endPoint y: 189, distance: 18.7
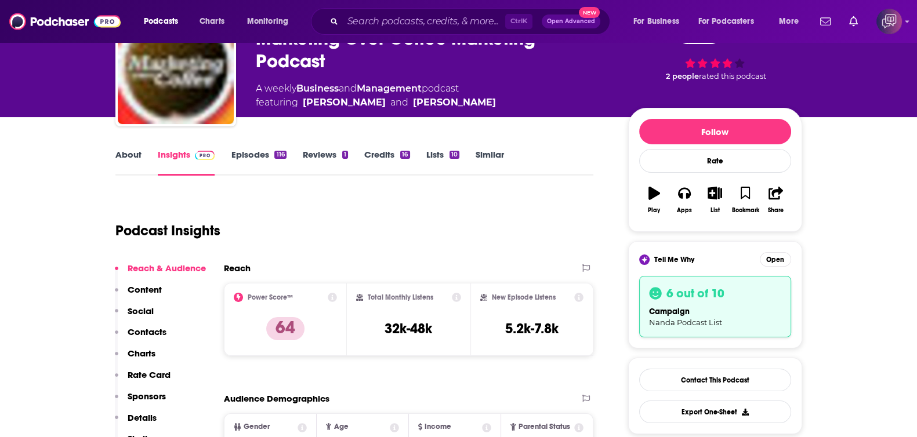
scroll to position [0, 0]
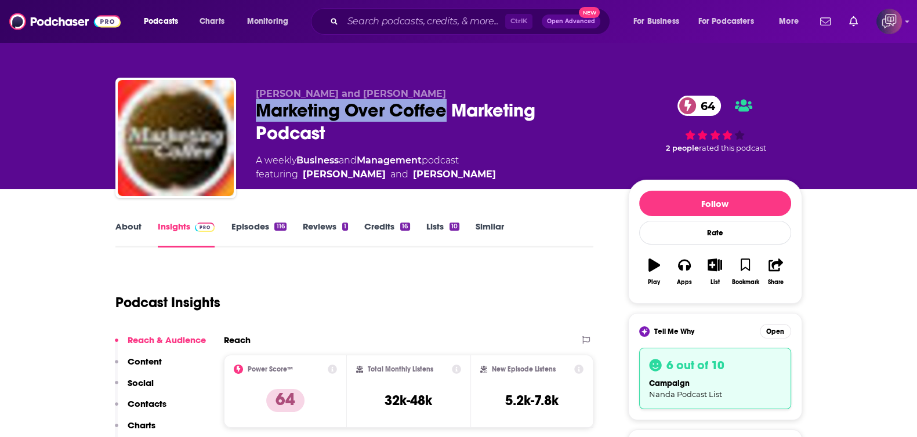
drag, startPoint x: 250, startPoint y: 108, endPoint x: 447, endPoint y: 114, distance: 197.3
click at [447, 114] on div "[PERSON_NAME] and [PERSON_NAME] Marketing Over Coffee Marketing Podcast 64 A we…" at bounding box center [458, 140] width 687 height 125
copy h2 "Marketing Over Coffee"
